Goal: Task Accomplishment & Management: Manage account settings

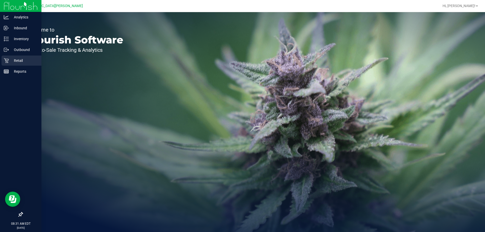
click at [12, 58] on p "Retail" at bounding box center [24, 61] width 30 height 6
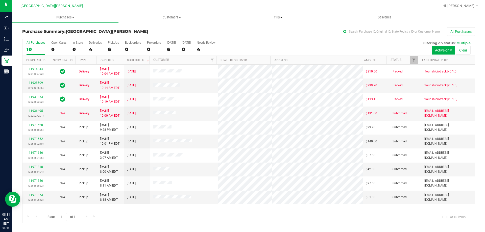
click at [281, 18] on span at bounding box center [281, 17] width 2 height 1
click at [247, 31] on span "Manage tills" at bounding box center [242, 30] width 34 height 4
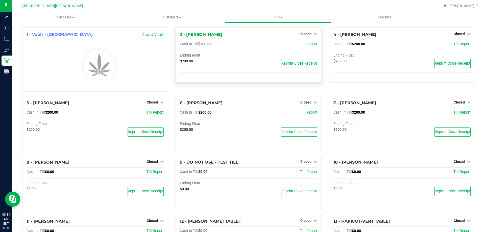
click at [308, 34] on span "Closed" at bounding box center [305, 34] width 11 height 4
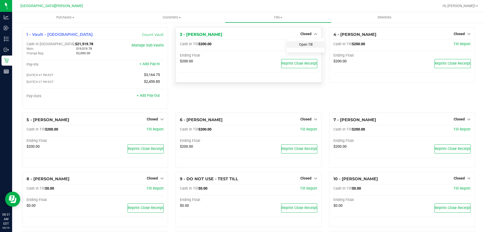
click at [303, 44] on link "Open Till" at bounding box center [305, 44] width 13 height 4
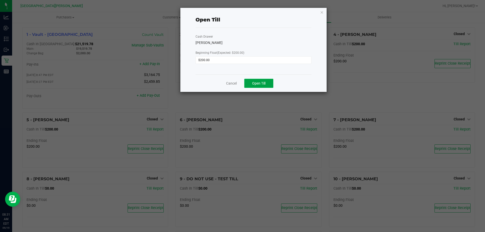
click at [264, 81] on span "Open Till" at bounding box center [258, 83] width 13 height 4
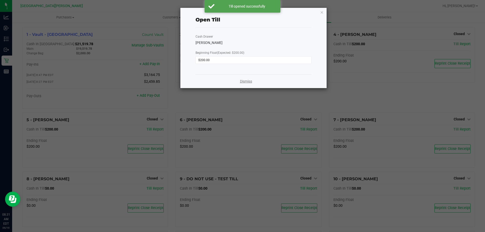
click at [248, 82] on link "Dismiss" at bounding box center [246, 81] width 12 height 5
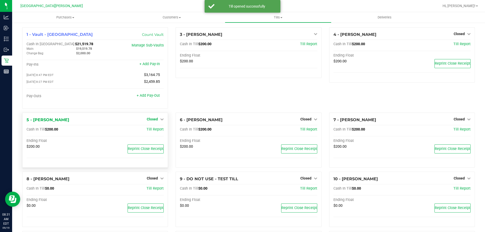
click at [156, 120] on span "Closed" at bounding box center [152, 119] width 11 height 4
click at [153, 130] on link "Open Till" at bounding box center [151, 130] width 13 height 4
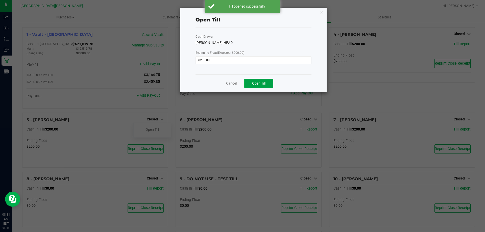
click at [260, 83] on span "Open Till" at bounding box center [258, 83] width 13 height 4
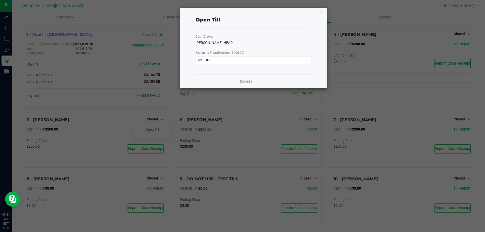
click at [248, 81] on link "Dismiss" at bounding box center [246, 81] width 12 height 5
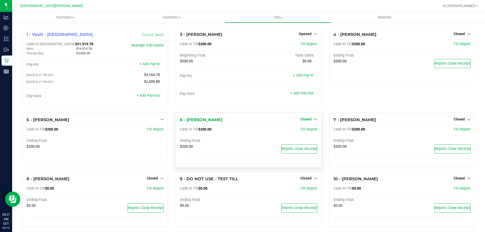
click at [303, 120] on span "Closed" at bounding box center [305, 119] width 11 height 4
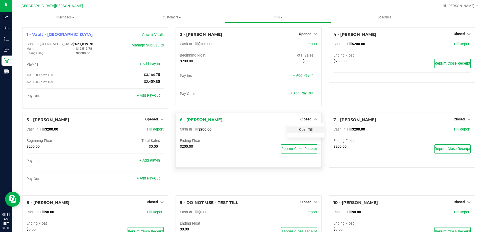
click at [302, 131] on link "Open Till" at bounding box center [305, 130] width 13 height 4
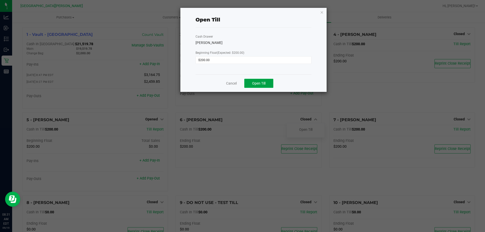
click at [262, 83] on span "Open Till" at bounding box center [258, 83] width 13 height 4
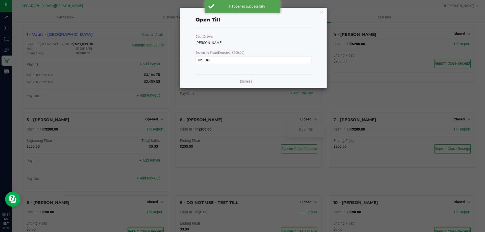
click at [243, 81] on link "Dismiss" at bounding box center [246, 81] width 12 height 5
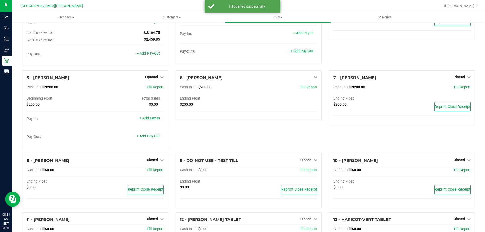
scroll to position [147, 0]
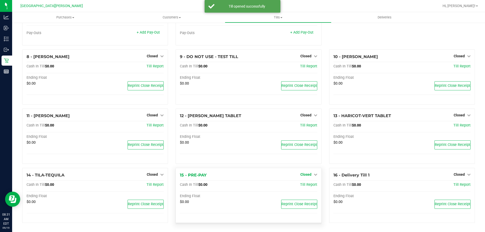
click at [305, 175] on span "Closed" at bounding box center [305, 175] width 11 height 4
click at [307, 184] on link "Open Till" at bounding box center [305, 185] width 13 height 4
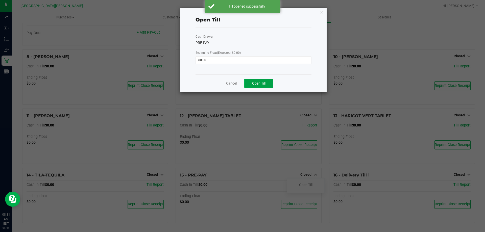
click at [263, 85] on span "Open Till" at bounding box center [258, 83] width 13 height 4
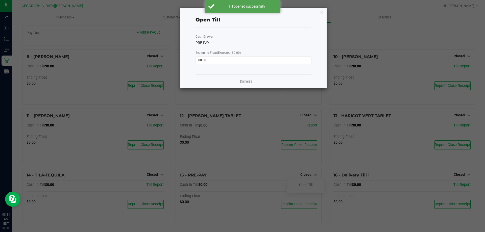
click at [245, 82] on link "Dismiss" at bounding box center [246, 81] width 12 height 5
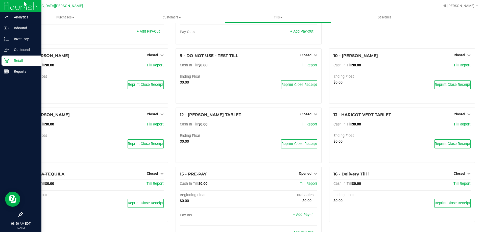
click at [1, 62] on link "Retail" at bounding box center [20, 61] width 41 height 11
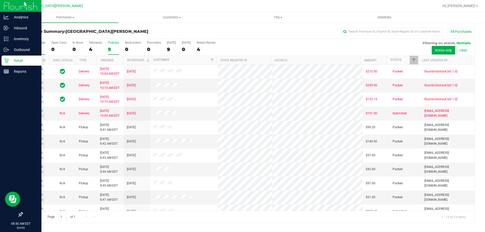
click at [115, 48] on div "9" at bounding box center [113, 49] width 11 height 6
click at [0, 0] on input "PickUps 9" at bounding box center [0, 0] width 0 height 0
